Goal: Task Accomplishment & Management: Use online tool/utility

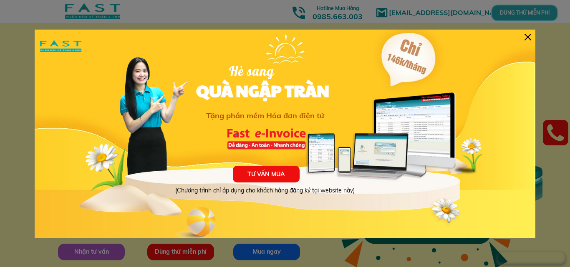
click at [525, 36] on div at bounding box center [527, 37] width 7 height 7
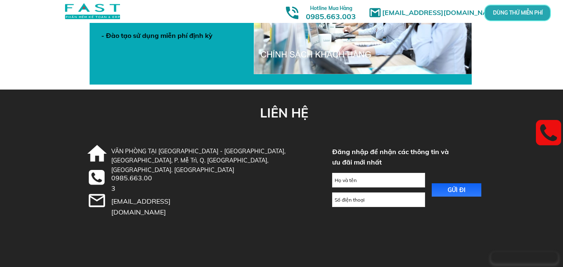
scroll to position [2832, 0]
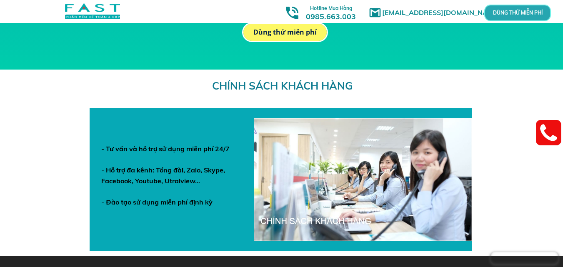
click at [544, 131] on link at bounding box center [548, 133] width 25 height 31
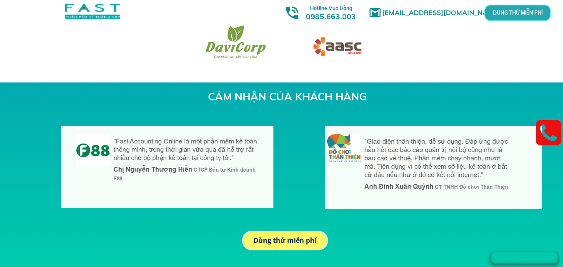
scroll to position [2498, 0]
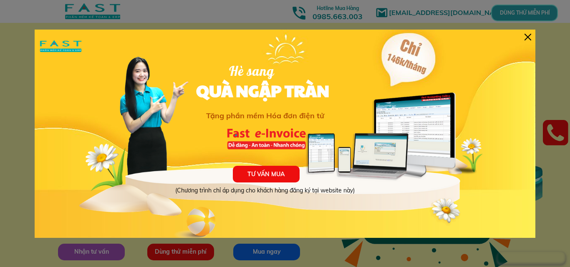
click at [525, 34] on div at bounding box center [527, 37] width 7 height 7
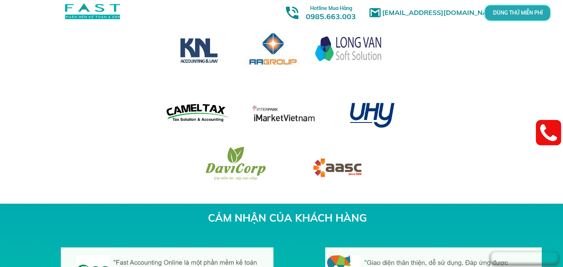
scroll to position [2627, 0]
